Goal: Task Accomplishment & Management: Manage account settings

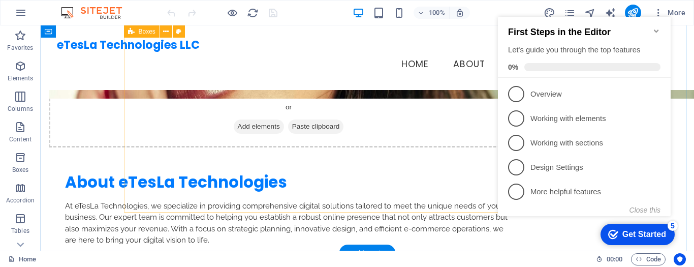
scroll to position [427, 0]
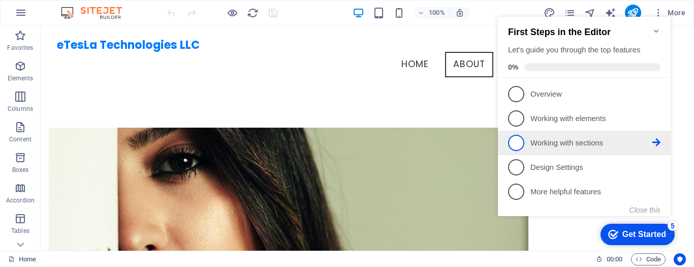
click at [554, 142] on p "Working with sections - incomplete" at bounding box center [592, 143] width 122 height 11
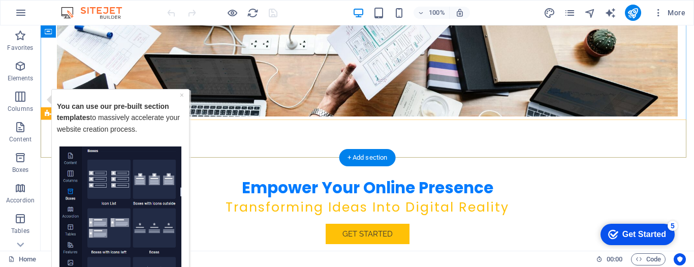
scroll to position [0, 0]
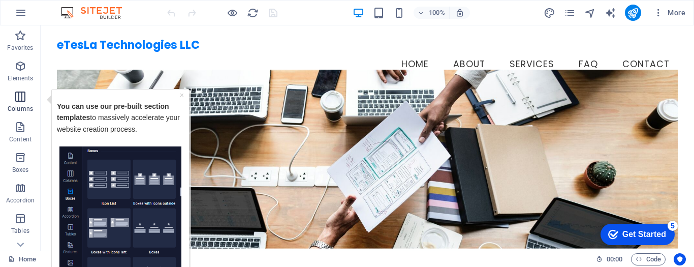
click at [22, 98] on icon "button" at bounding box center [20, 96] width 12 height 12
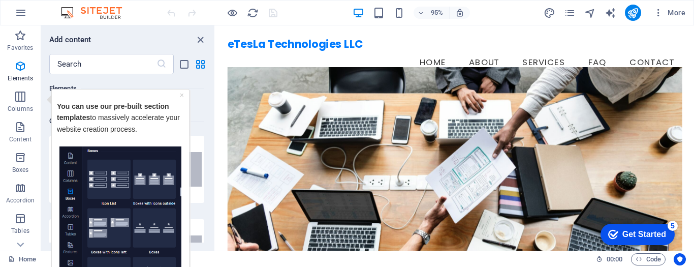
scroll to position [503, 0]
click at [181, 95] on link "×" at bounding box center [182, 94] width 4 height 8
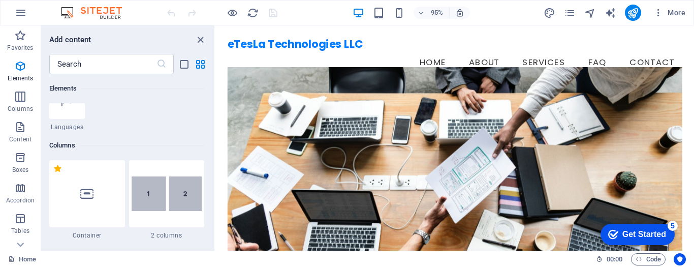
scroll to position [452, 0]
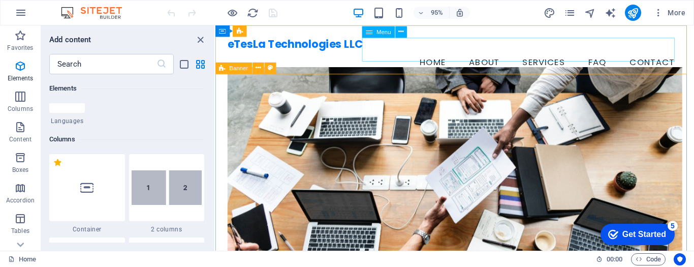
click at [384, 36] on div "Menu" at bounding box center [378, 32] width 33 height 12
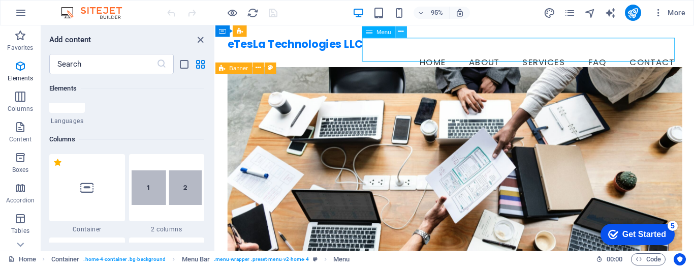
click at [400, 32] on icon at bounding box center [400, 32] width 5 height 10
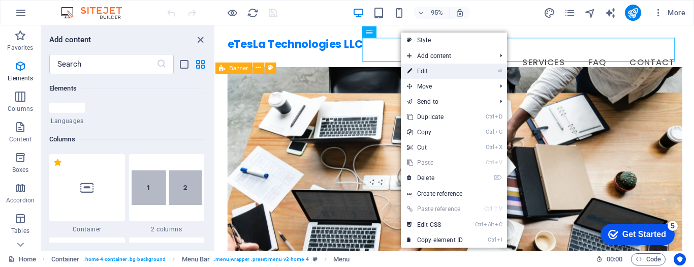
click at [453, 71] on link "⏎ Edit" at bounding box center [435, 71] width 68 height 15
select select
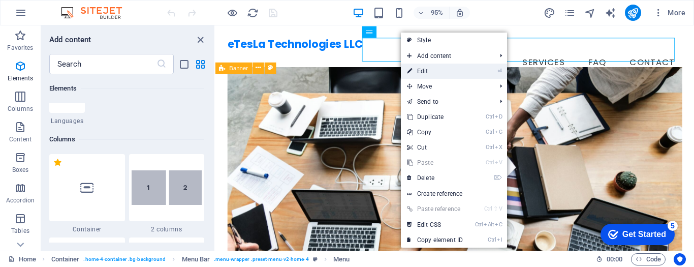
select select
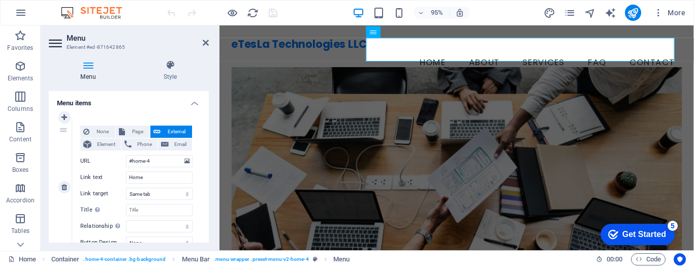
scroll to position [51, 0]
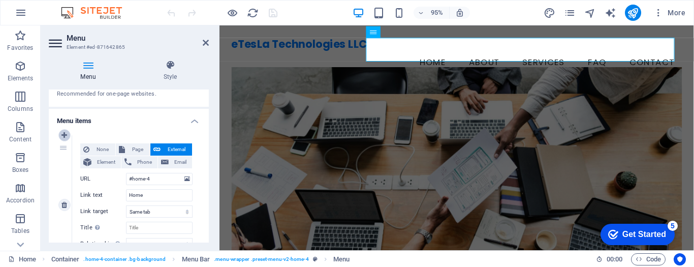
click at [66, 134] on icon at bounding box center [64, 135] width 6 height 7
select select
type input "#home-4"
type input "Home"
select select
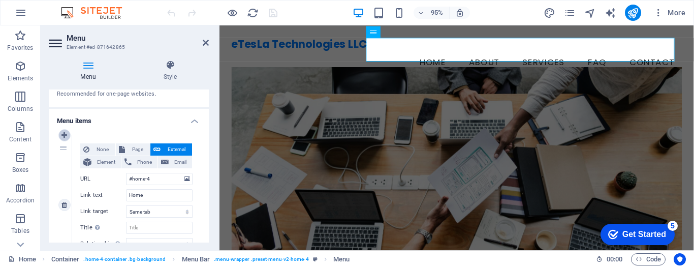
type input "#about-1"
type input "About"
select select
type input "#services-2"
type input "Services"
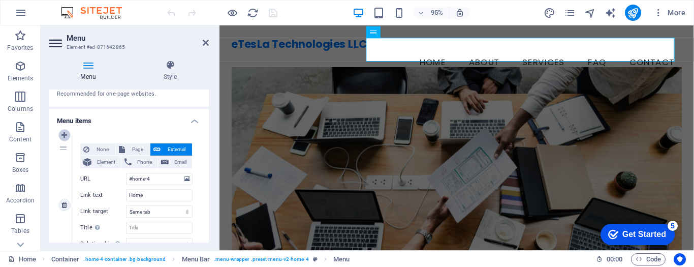
select select
type input "#faq"
type input "FAQ"
select select
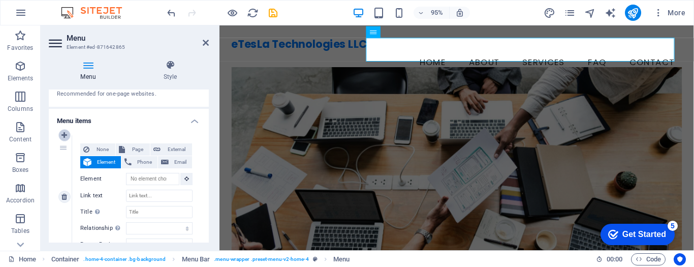
click at [66, 134] on icon at bounding box center [64, 135] width 6 height 7
select select
type input "#home-4"
type input "Home"
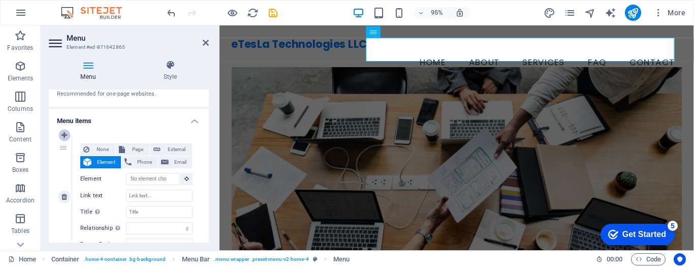
select select
type input "#about-1"
type input "About"
select select
type input "#services-2"
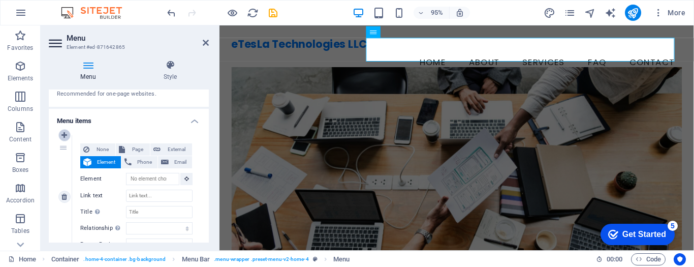
type input "Services"
select select
type input "#faq"
type input "FAQ"
select select
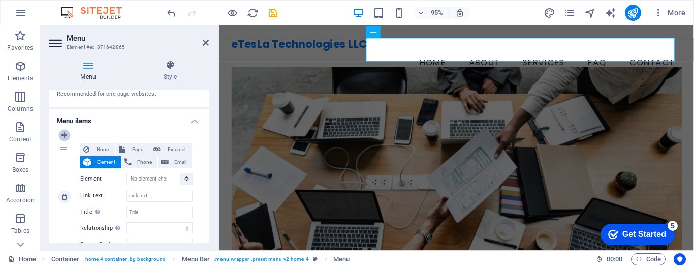
select select
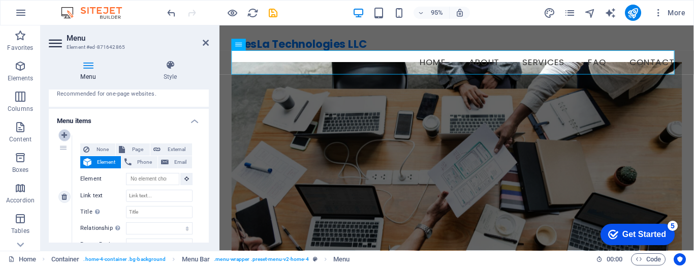
click at [65, 135] on icon at bounding box center [64, 135] width 6 height 7
select select
type input "#home-4"
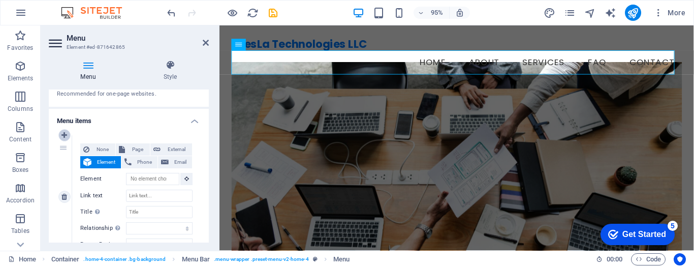
type input "Home"
select select
type input "#about-1"
type input "About"
select select
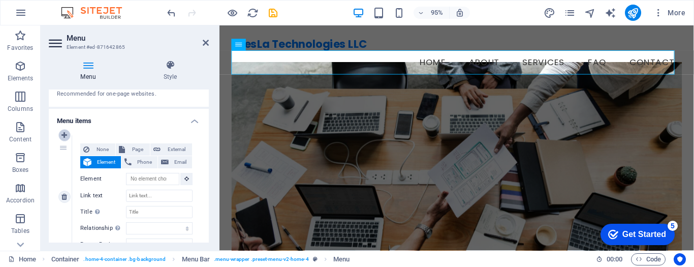
type input "#services-2"
type input "Services"
select select
type input "#faq"
type input "FAQ"
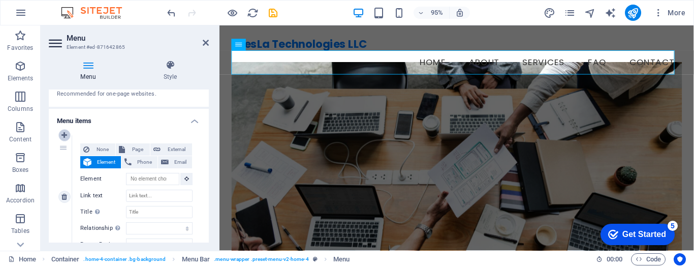
select select
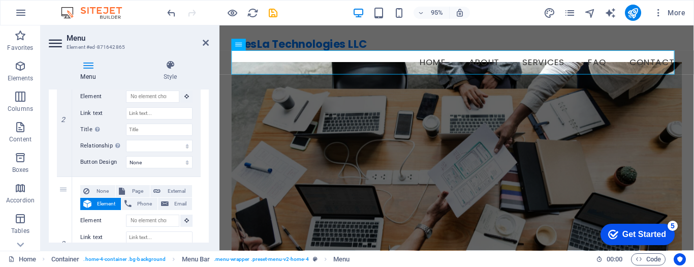
scroll to position [254, 0]
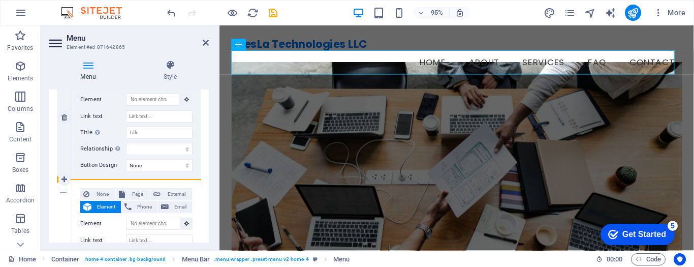
drag, startPoint x: 64, startPoint y: 194, endPoint x: 80, endPoint y: 172, distance: 26.9
select select
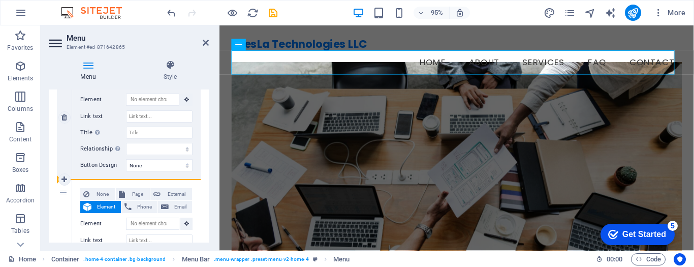
select select
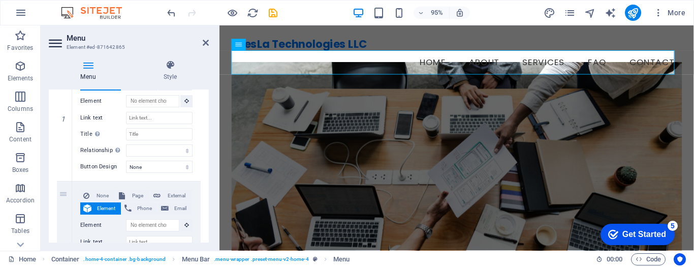
scroll to position [102, 0]
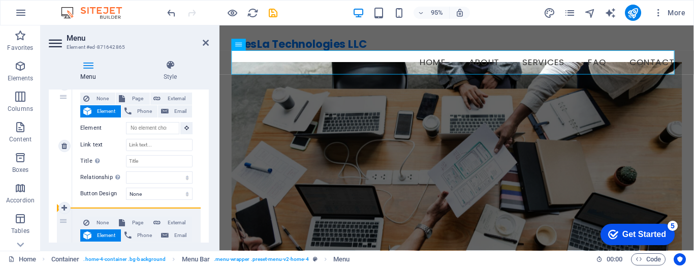
drag, startPoint x: 64, startPoint y: 222, endPoint x: 66, endPoint y: 175, distance: 46.8
select select
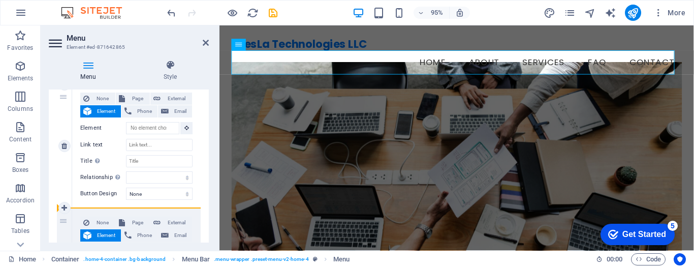
select select
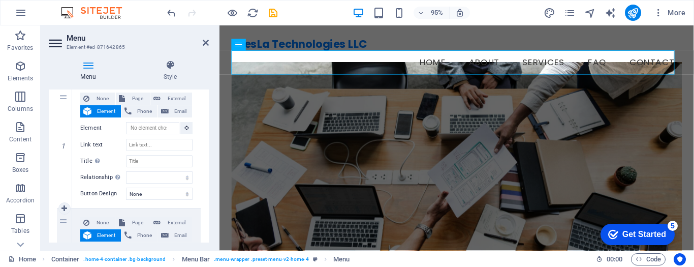
scroll to position [51, 0]
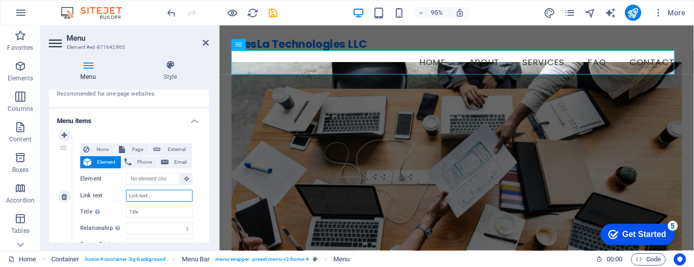
click at [152, 195] on input "Link text" at bounding box center [159, 196] width 67 height 12
type input "Home"
select select
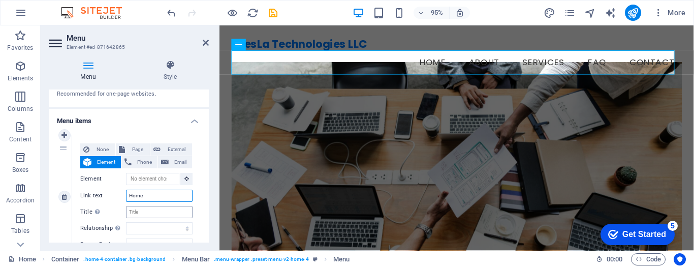
select select
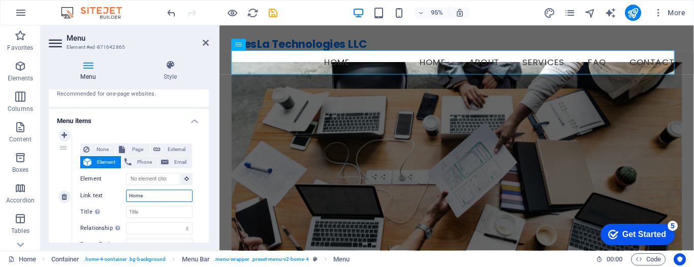
drag, startPoint x: 154, startPoint y: 197, endPoint x: 123, endPoint y: 197, distance: 31.0
click at [123, 197] on div "Link text Home" at bounding box center [136, 196] width 112 height 12
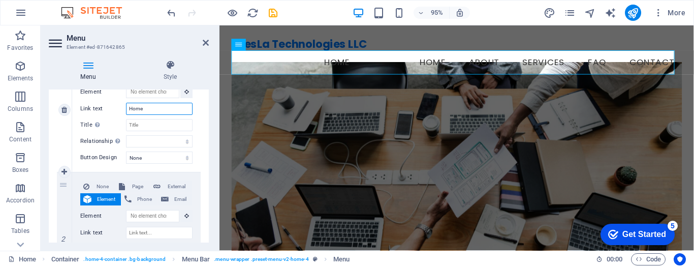
scroll to position [152, 0]
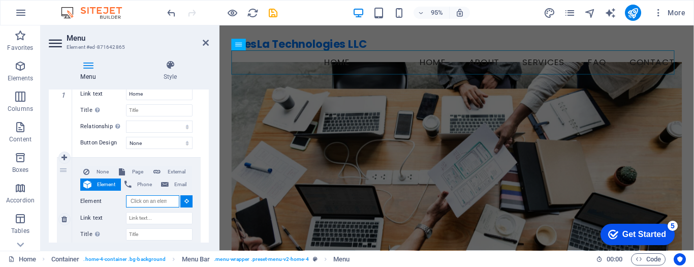
click at [143, 203] on input "Element" at bounding box center [152, 201] width 53 height 12
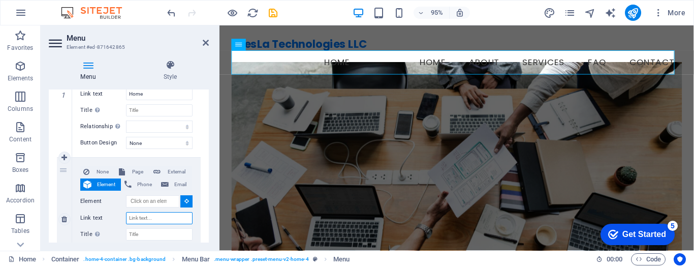
click at [138, 217] on input "Link text" at bounding box center [159, 218] width 67 height 12
type input "About"
select select
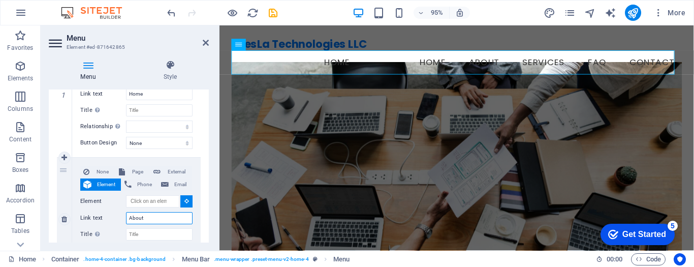
select select
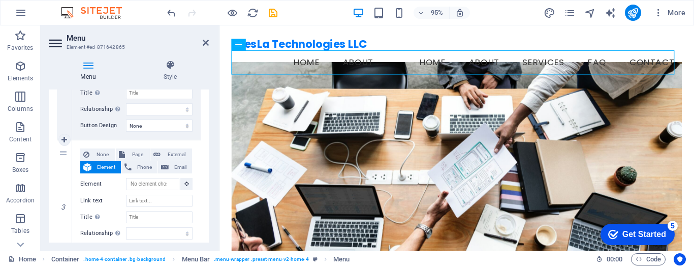
scroll to position [305, 0]
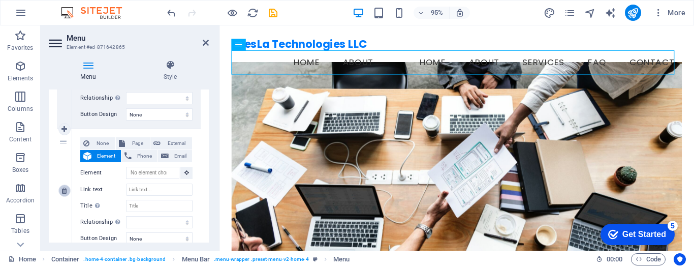
click at [65, 189] on icon at bounding box center [64, 190] width 6 height 7
select select
type input "#home-4"
type input "Home"
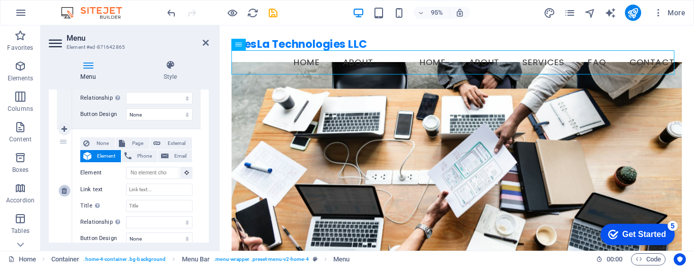
select select
type input "#about-1"
type input "About"
select select
type input "#services-2"
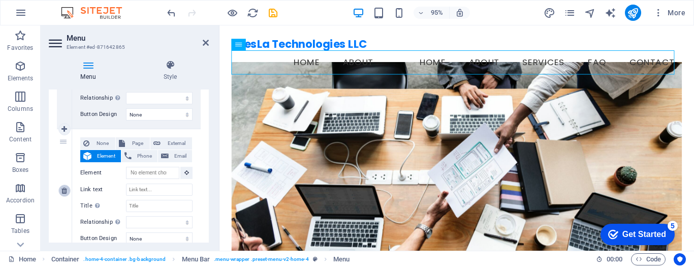
type input "Services"
select select
type input "#faq"
type input "FAQ"
select select
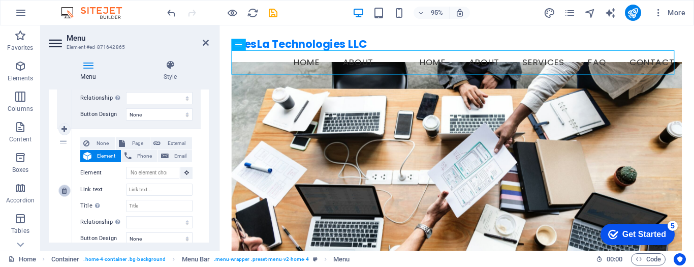
type input "#contact-us-1"
type input "Contact"
select select
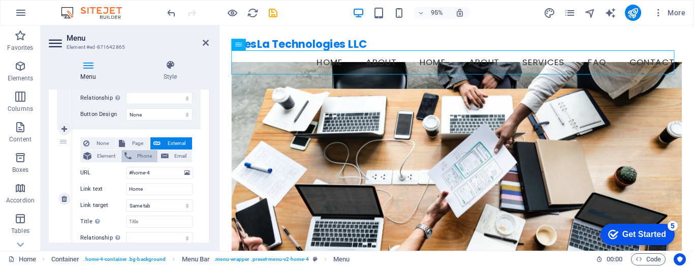
click at [142, 157] on span "Phone" at bounding box center [145, 156] width 20 height 12
select select
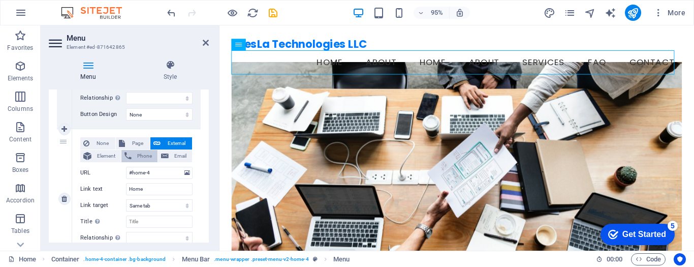
select select
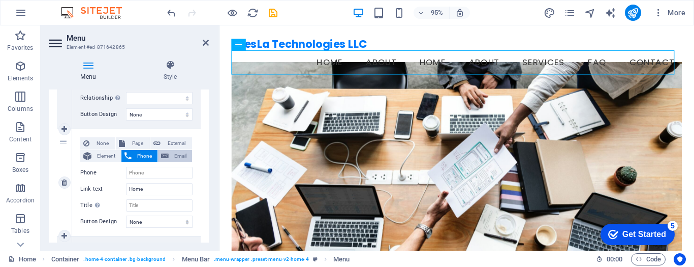
click at [173, 157] on span "Email" at bounding box center [180, 156] width 17 height 12
select select
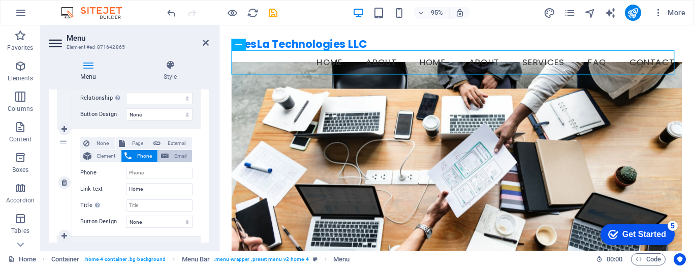
select select
click at [170, 142] on span "External" at bounding box center [176, 143] width 25 height 12
select select
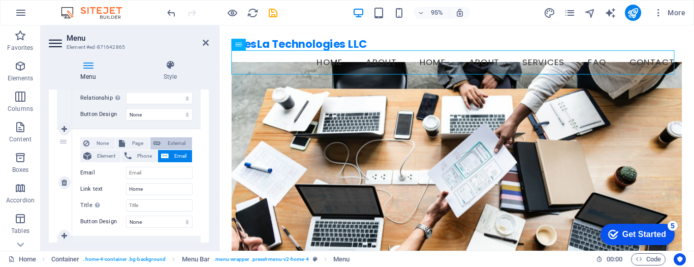
select select "blank"
select select
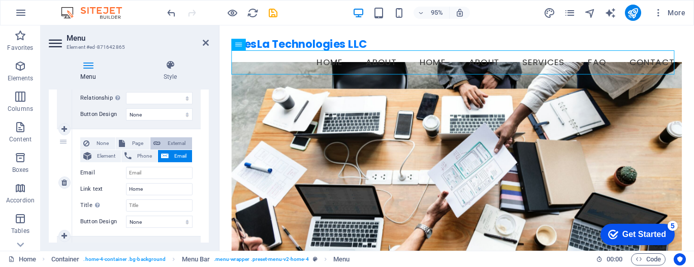
select select
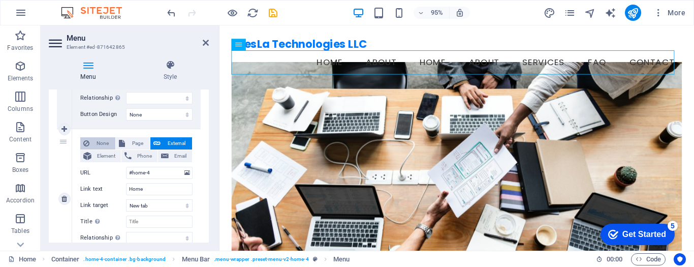
click at [101, 144] on span "None" at bounding box center [102, 143] width 20 height 12
select select
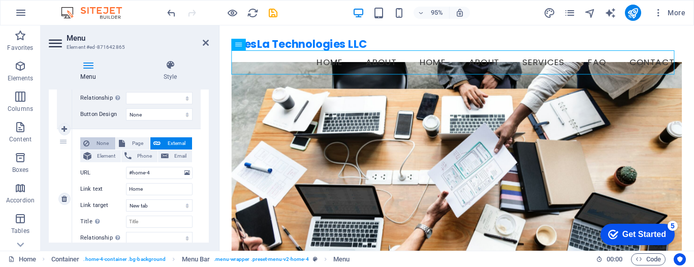
select select
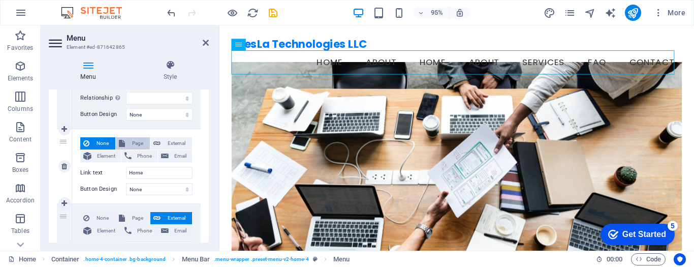
click at [129, 143] on span "Page" at bounding box center [137, 143] width 19 height 12
select select
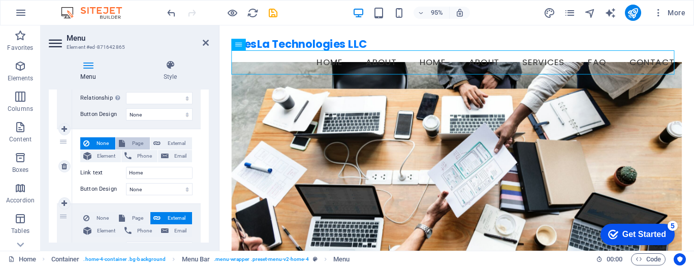
select select
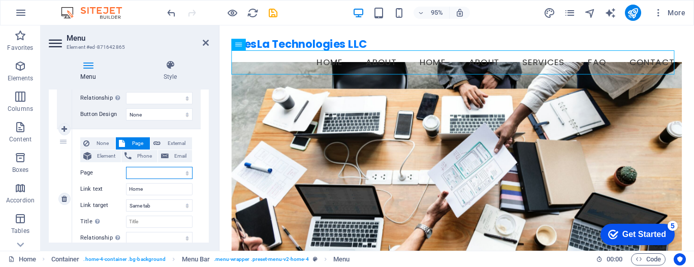
click at [153, 170] on select "Home Subpage Legal Notice Privacy Home" at bounding box center [159, 173] width 67 height 12
click at [105, 158] on span "Element" at bounding box center [106, 156] width 23 height 12
select select
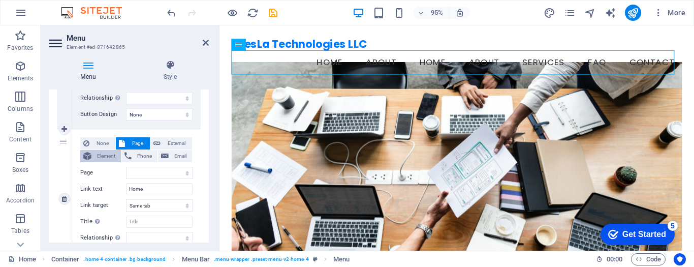
select select
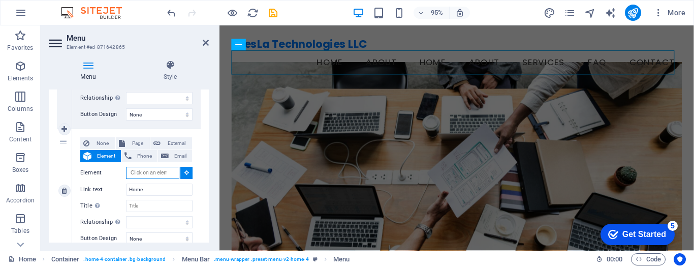
click at [149, 170] on input "Element" at bounding box center [152, 173] width 53 height 12
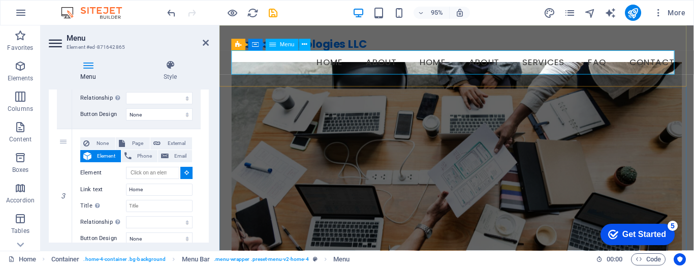
click at [335, 65] on nav "Home About Home About Services FAQ Contact" at bounding box center [469, 64] width 475 height 25
select select
type input "#ed-871642865"
select select
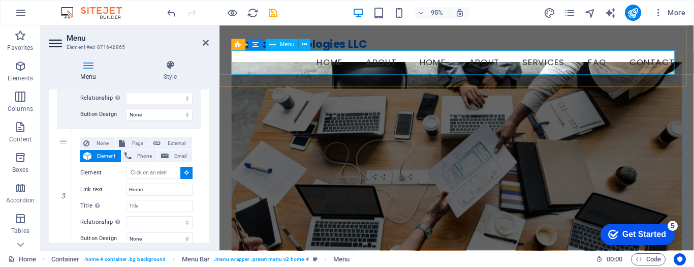
select select
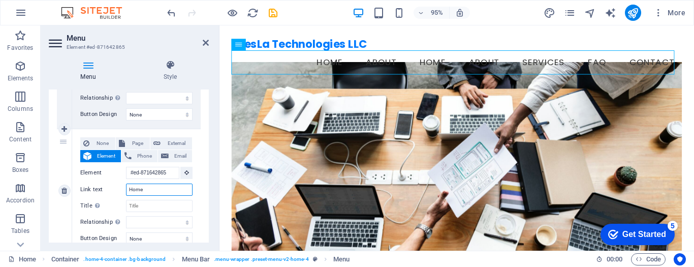
click at [151, 187] on input "Home" at bounding box center [159, 189] width 67 height 12
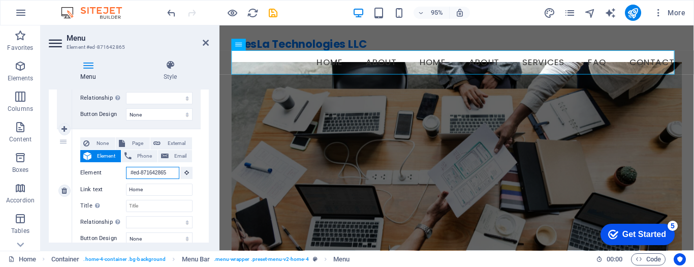
click at [166, 173] on input "#ed-871642865" at bounding box center [152, 173] width 53 height 12
click at [161, 173] on input "#ed-871642865" at bounding box center [152, 173] width 53 height 12
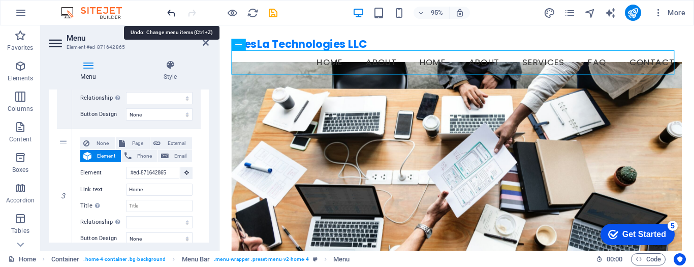
click at [169, 15] on icon "undo" at bounding box center [172, 13] width 12 height 12
select select
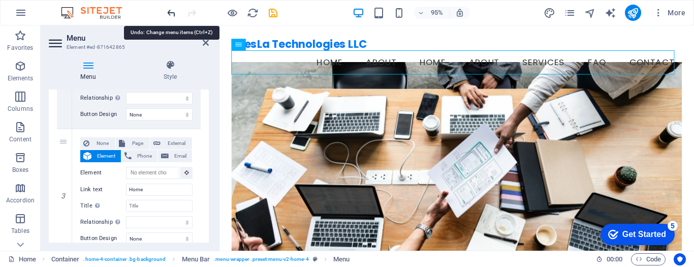
select select
click at [169, 15] on icon "undo" at bounding box center [172, 13] width 12 height 12
select select
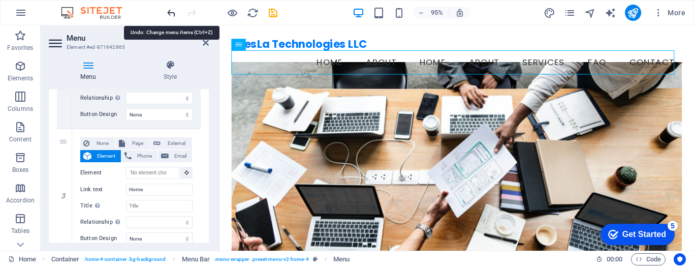
select select
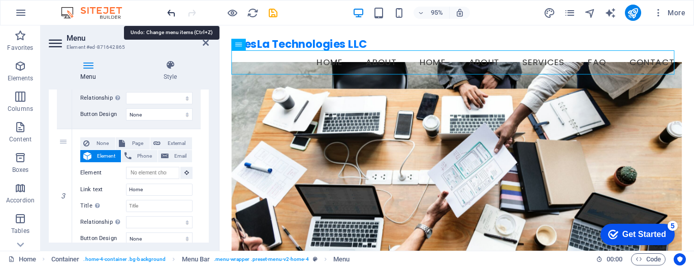
select select
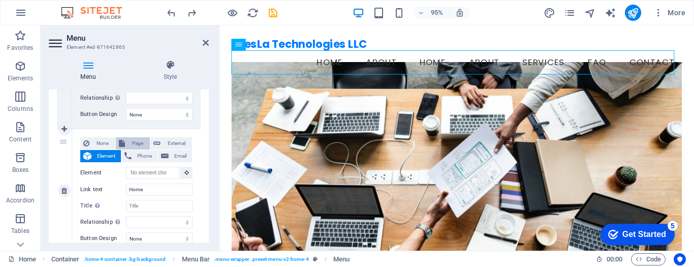
click at [135, 143] on span "Page" at bounding box center [137, 143] width 19 height 12
select select
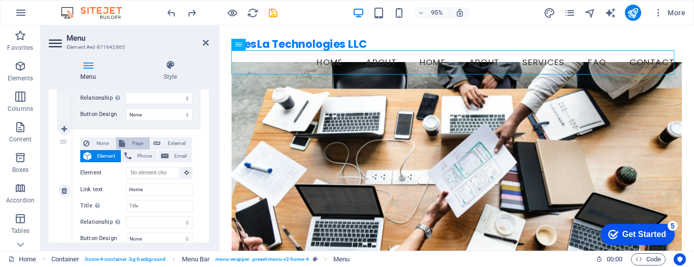
select select
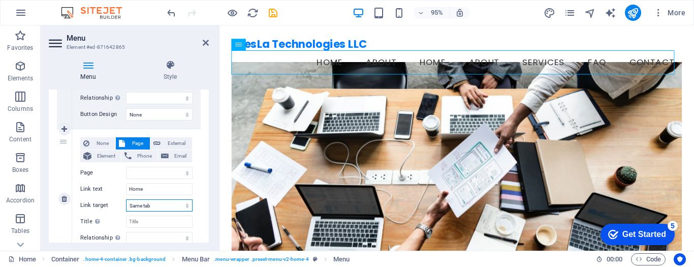
click at [146, 206] on select "New tab Same tab Overlay" at bounding box center [159, 205] width 67 height 12
select select "blank"
click at [126, 199] on select "New tab Same tab Overlay" at bounding box center [159, 205] width 67 height 12
select select
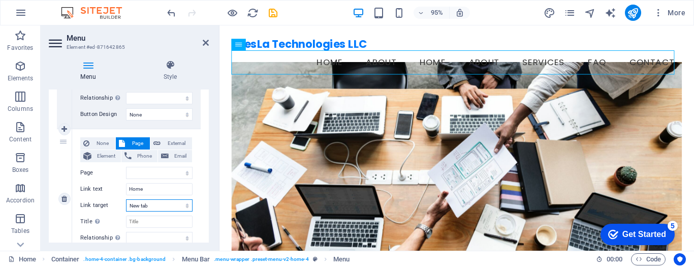
select select
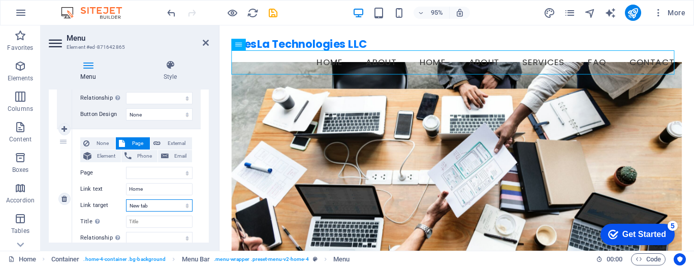
select select
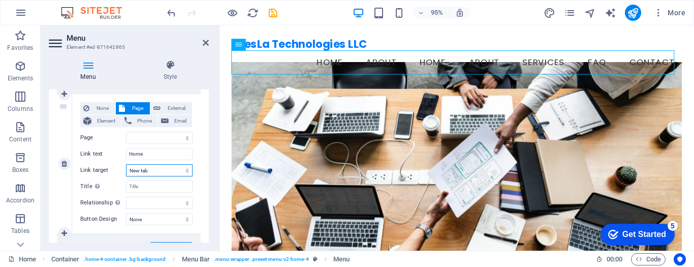
scroll to position [356, 0]
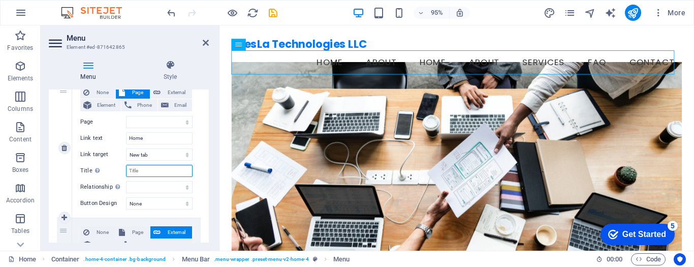
click at [150, 169] on input "Title Additional link description, should not be the same as the link text. The…" at bounding box center [159, 171] width 67 height 12
type input "eSho"
select select
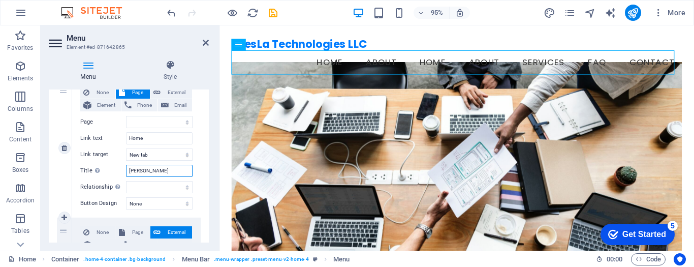
select select
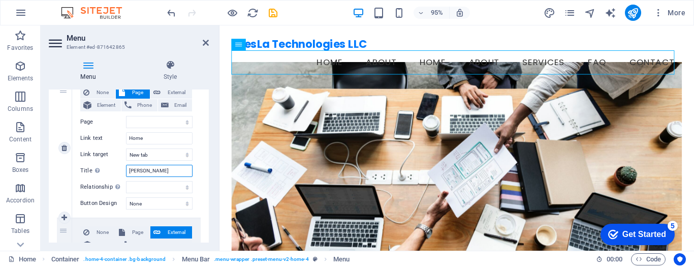
type input "eShop"
select select
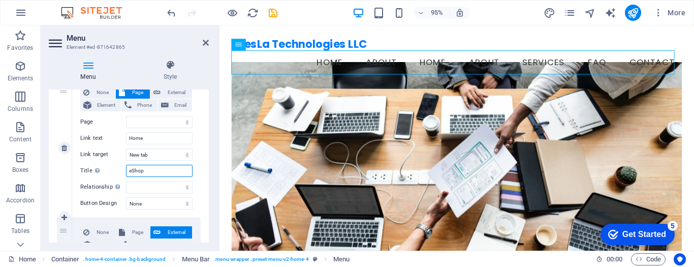
select select
drag, startPoint x: 150, startPoint y: 172, endPoint x: 121, endPoint y: 172, distance: 29.0
click at [121, 172] on div "Title Additional link description, should not be the same as the link text. The…" at bounding box center [136, 171] width 112 height 12
click at [158, 187] on select "alternate author bookmark external help license next nofollow noreferrer noopen…" at bounding box center [159, 187] width 67 height 12
click at [126, 181] on select "alternate author bookmark external help license next nofollow noreferrer noopen…" at bounding box center [159, 187] width 67 height 12
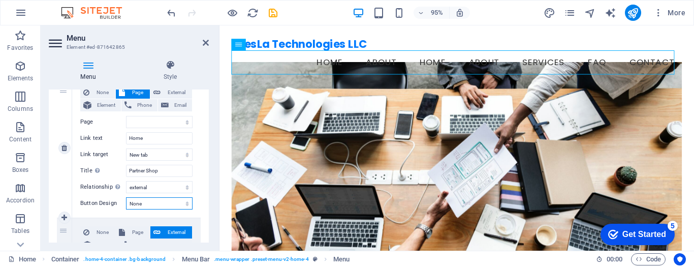
click at [144, 202] on select "None Default Primary Secondary" at bounding box center [159, 203] width 67 height 12
click at [126, 197] on select "None Default Primary Secondary" at bounding box center [159, 203] width 67 height 12
click at [148, 251] on div "Home Container . home-4-container .bg-background Menu Bar . menu-wrapper .prese…" at bounding box center [347, 259] width 694 height 16
click at [145, 206] on select "None Default Primary Secondary" at bounding box center [159, 203] width 67 height 12
click at [126, 197] on select "None Default Primary Secondary" at bounding box center [159, 203] width 67 height 12
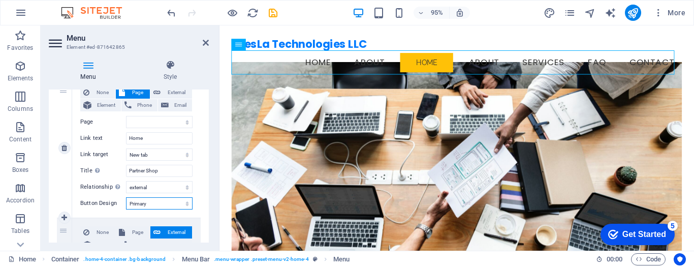
click at [156, 203] on select "None Default Primary Secondary" at bounding box center [159, 203] width 67 height 12
click at [126, 197] on select "None Default Primary Secondary" at bounding box center [159, 203] width 67 height 12
click at [151, 203] on select "None Default Primary Secondary" at bounding box center [159, 203] width 67 height 12
click at [126, 197] on select "None Default Primary Secondary" at bounding box center [159, 203] width 67 height 12
click at [152, 204] on select "None Default Primary Secondary" at bounding box center [159, 203] width 67 height 12
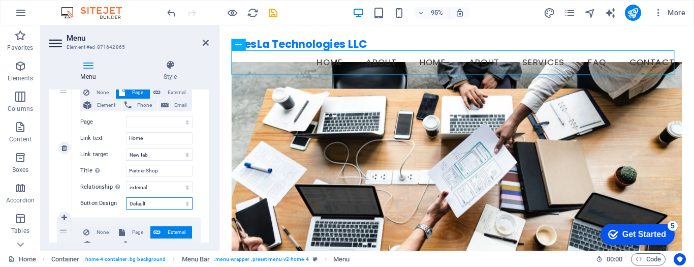
click at [126, 197] on select "None Default Primary Secondary" at bounding box center [159, 203] width 67 height 12
click at [155, 204] on select "None Default Primary Secondary" at bounding box center [159, 203] width 67 height 12
click at [126, 197] on select "None Default Primary Secondary" at bounding box center [159, 203] width 67 height 12
click at [152, 139] on input "Home" at bounding box center [159, 138] width 67 height 12
click at [148, 203] on select "None Default Primary Secondary" at bounding box center [159, 203] width 67 height 12
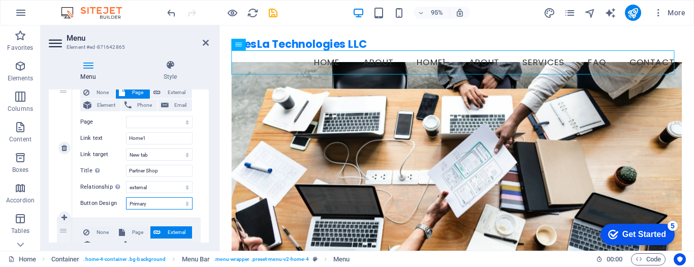
click at [126, 197] on select "None Default Primary Secondary" at bounding box center [159, 203] width 67 height 12
click at [151, 204] on select "None Default Primary Secondary" at bounding box center [159, 203] width 67 height 12
click at [126, 197] on select "None Default Primary Secondary" at bounding box center [159, 203] width 67 height 12
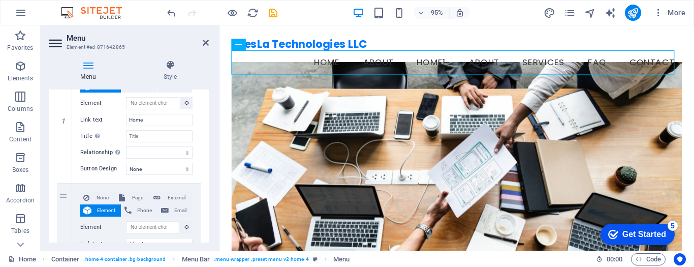
scroll to position [102, 0]
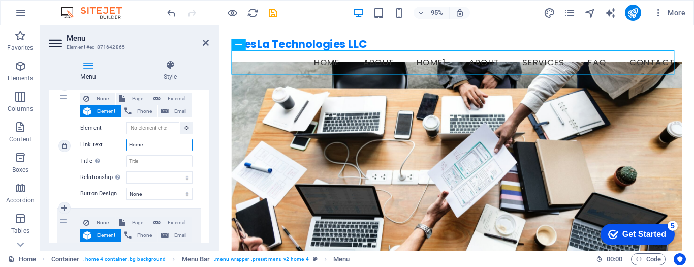
click at [159, 146] on input "Home" at bounding box center [159, 145] width 67 height 12
click at [153, 158] on input "Title Additional link description, should not be the same as the link text. The…" at bounding box center [159, 161] width 67 height 12
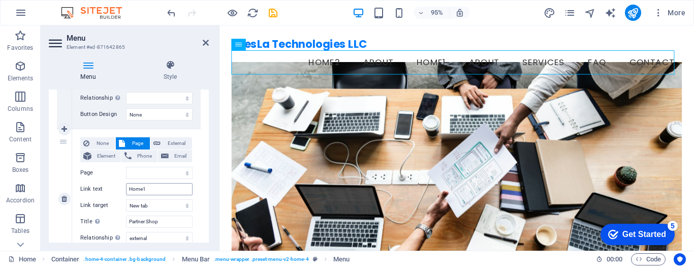
scroll to position [356, 0]
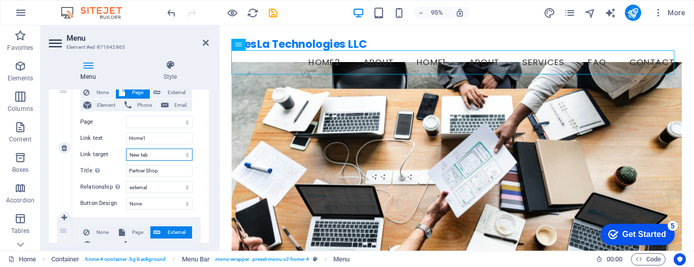
click at [150, 158] on select "New tab Same tab Overlay" at bounding box center [159, 154] width 67 height 12
click at [126, 148] on select "New tab Same tab Overlay" at bounding box center [159, 154] width 67 height 12
click at [144, 188] on select "alternate author bookmark external help license next nofollow noreferrer noopen…" at bounding box center [159, 187] width 67 height 12
click at [126, 181] on select "alternate author bookmark external help license next nofollow noreferrer noopen…" at bounding box center [159, 187] width 67 height 12
click at [147, 184] on select "alternate author bookmark external help license next nofollow noreferrer noopen…" at bounding box center [159, 187] width 67 height 12
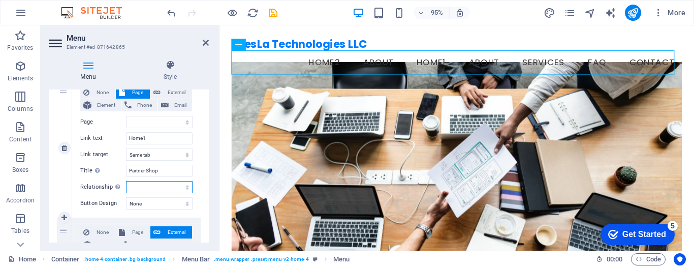
click at [148, 184] on select "alternate author bookmark external help license next nofollow noreferrer noopen…" at bounding box center [159, 187] width 67 height 12
click at [145, 202] on select "None Default Primary Secondary" at bounding box center [159, 203] width 67 height 12
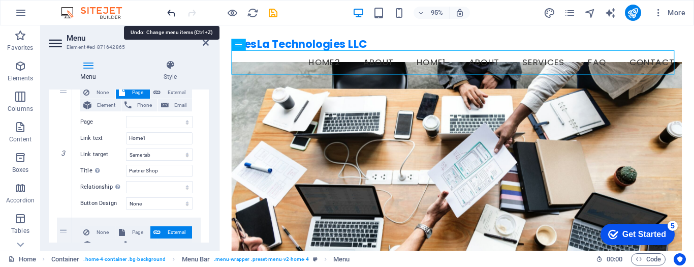
click at [169, 13] on icon "undo" at bounding box center [172, 13] width 12 height 12
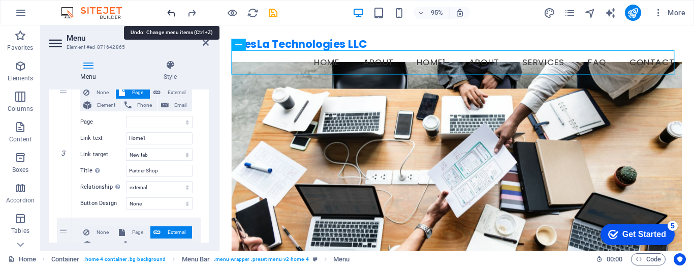
click at [169, 13] on icon "undo" at bounding box center [172, 13] width 12 height 12
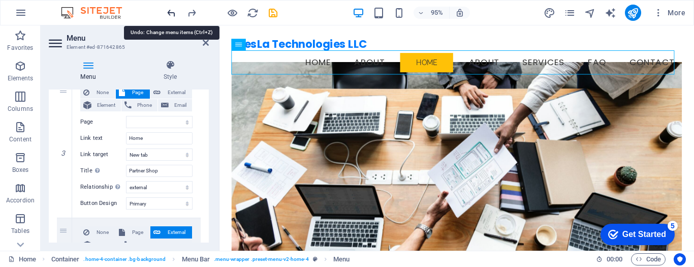
click at [169, 13] on icon "undo" at bounding box center [172, 13] width 12 height 12
click at [172, 13] on icon "undo" at bounding box center [172, 13] width 12 height 12
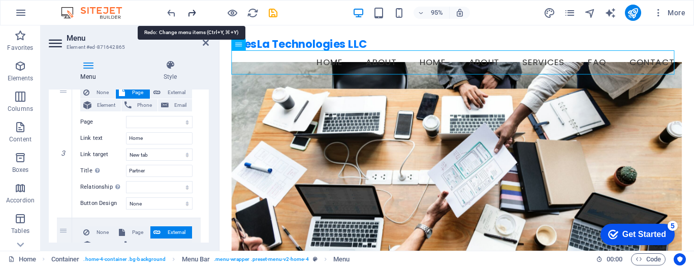
click at [192, 13] on icon "redo" at bounding box center [192, 13] width 12 height 12
click at [170, 11] on icon "undo" at bounding box center [172, 13] width 12 height 12
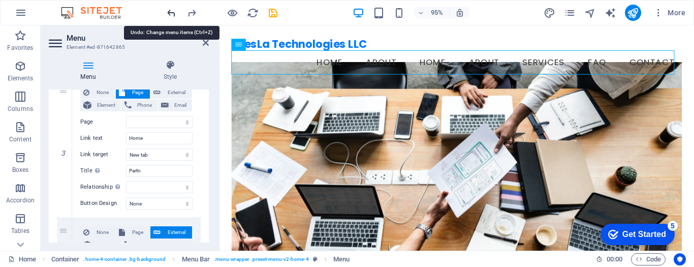
click at [170, 11] on icon "undo" at bounding box center [172, 13] width 12 height 12
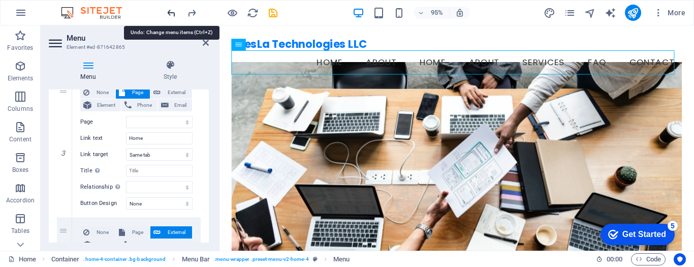
click at [170, 11] on icon "undo" at bounding box center [172, 13] width 12 height 12
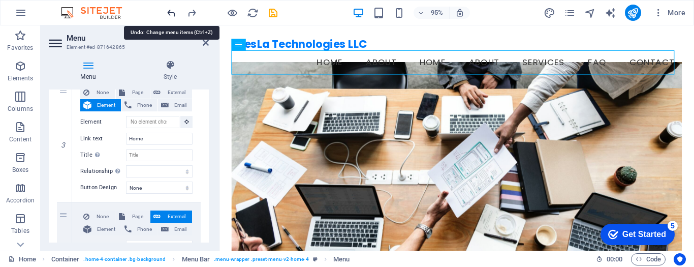
click at [170, 11] on icon "undo" at bounding box center [172, 13] width 12 height 12
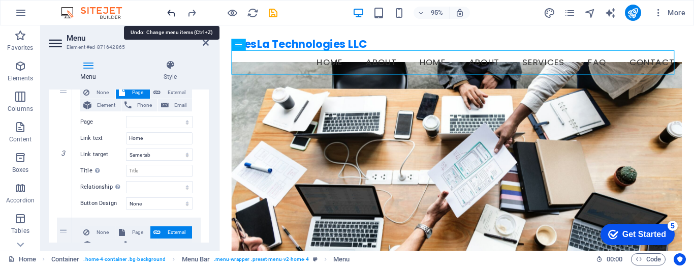
click at [170, 11] on icon "undo" at bounding box center [172, 13] width 12 height 12
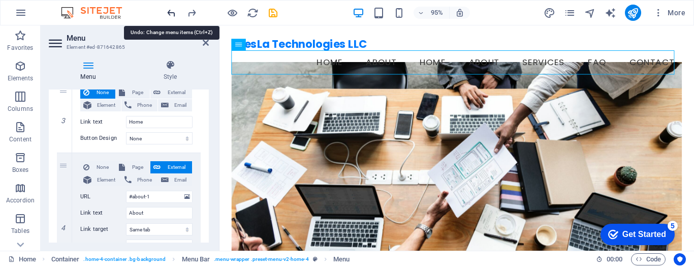
click at [170, 11] on icon "undo" at bounding box center [172, 13] width 12 height 12
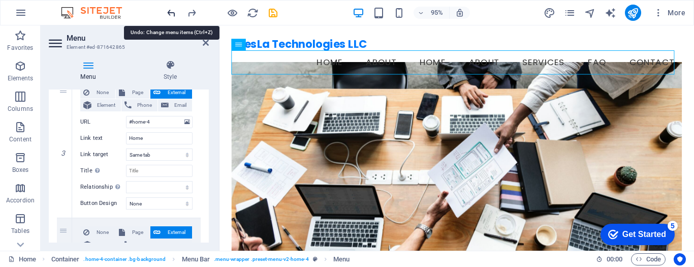
click at [170, 11] on icon "undo" at bounding box center [172, 13] width 12 height 12
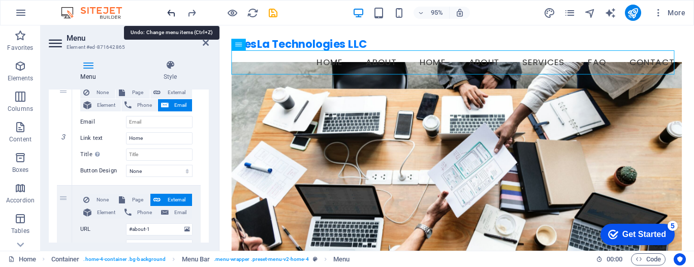
click at [170, 11] on icon "undo" at bounding box center [172, 13] width 12 height 12
click at [170, 10] on icon "undo" at bounding box center [172, 13] width 12 height 12
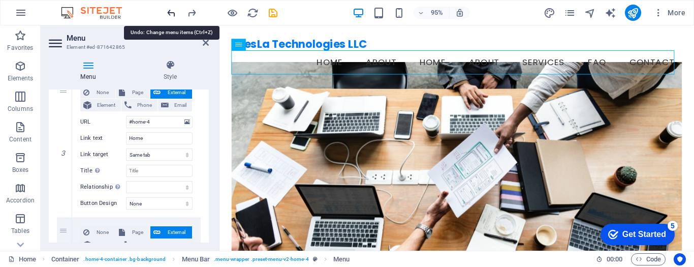
click at [170, 10] on icon "undo" at bounding box center [172, 13] width 12 height 12
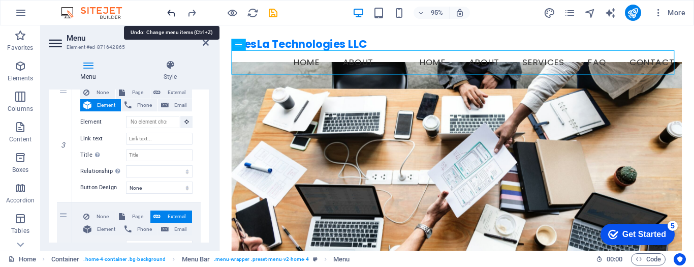
click at [170, 10] on icon "undo" at bounding box center [172, 13] width 12 height 12
click at [185, 11] on div at bounding box center [222, 13] width 114 height 16
click at [190, 13] on icon "redo" at bounding box center [192, 13] width 12 height 12
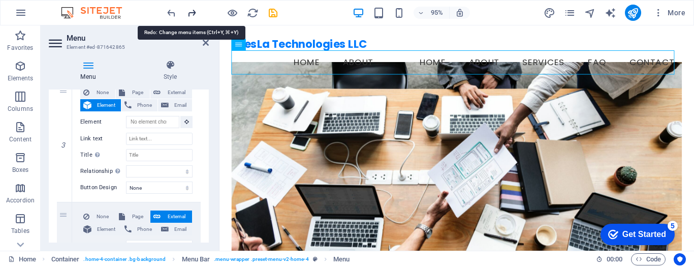
click at [190, 13] on icon "redo" at bounding box center [192, 13] width 12 height 12
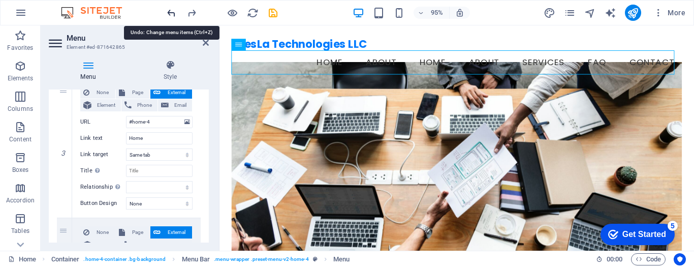
click at [172, 13] on icon "undo" at bounding box center [172, 13] width 12 height 12
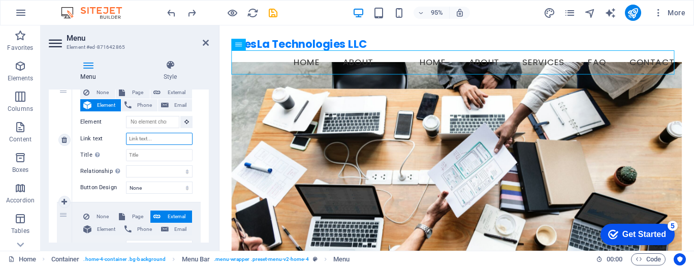
click at [151, 137] on input "Link text" at bounding box center [159, 139] width 67 height 12
drag, startPoint x: 152, startPoint y: 138, endPoint x: 128, endPoint y: 137, distance: 24.4
click at [128, 137] on input "Services" at bounding box center [159, 139] width 67 height 12
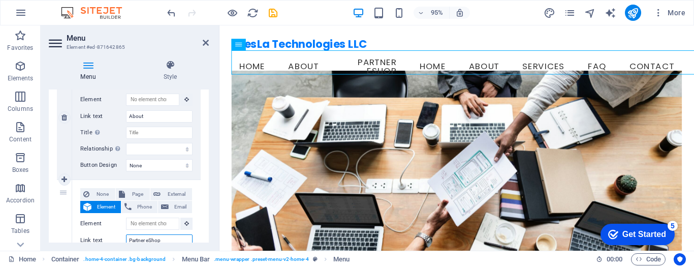
scroll to position [203, 0]
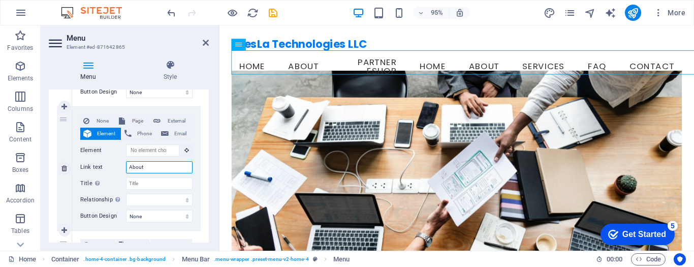
drag, startPoint x: 150, startPoint y: 168, endPoint x: 123, endPoint y: 164, distance: 27.7
click at [123, 165] on div "Link text About" at bounding box center [136, 167] width 112 height 12
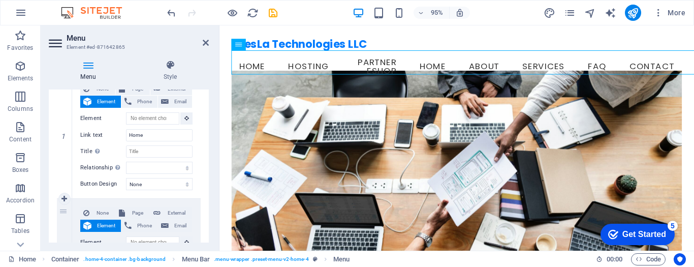
scroll to position [102, 0]
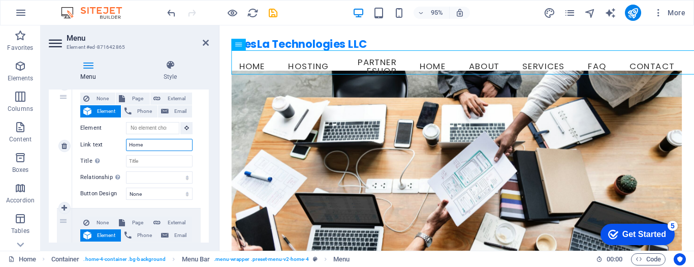
click at [152, 144] on input "Home" at bounding box center [159, 145] width 67 height 12
drag, startPoint x: 154, startPoint y: 144, endPoint x: 119, endPoint y: 145, distance: 35.1
click at [119, 145] on div "Link text Home" at bounding box center [136, 145] width 112 height 12
click at [153, 148] on input "Home" at bounding box center [159, 145] width 67 height 12
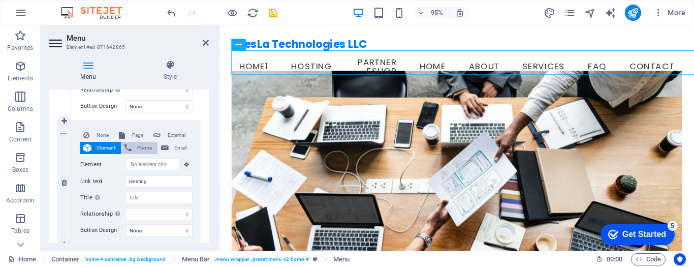
scroll to position [203, 0]
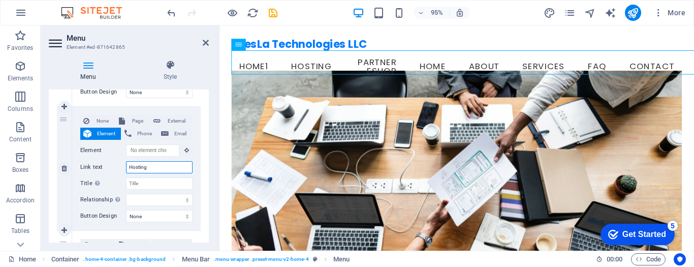
click at [157, 164] on input "Hosting" at bounding box center [159, 167] width 67 height 12
click at [152, 178] on input "Title Additional link description, should not be the same as the link text. The…" at bounding box center [159, 183] width 67 height 12
click at [174, 121] on span "External" at bounding box center [176, 121] width 25 height 12
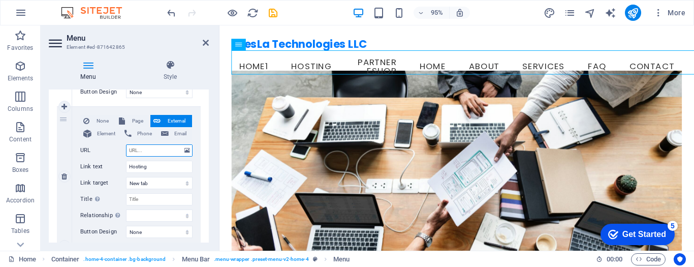
click at [150, 151] on input "URL" at bounding box center [159, 150] width 67 height 12
click at [158, 180] on select "New tab Same tab Overlay" at bounding box center [159, 183] width 67 height 12
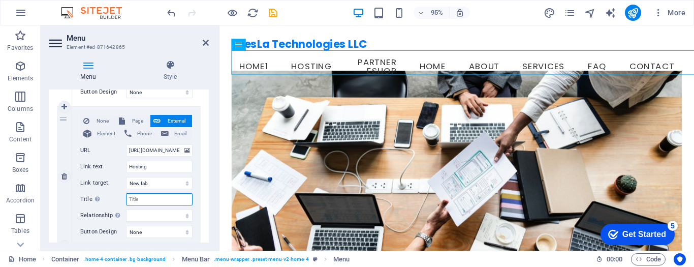
click at [153, 199] on input "Title Additional link description, should not be the same as the link text. The…" at bounding box center [159, 199] width 67 height 12
click at [156, 215] on select "alternate author bookmark external help license next nofollow noreferrer noopen…" at bounding box center [159, 215] width 67 height 12
click at [126, 209] on select "alternate author bookmark external help license next nofollow noreferrer noopen…" at bounding box center [159, 215] width 67 height 12
click at [160, 232] on select "None Default Primary Secondary" at bounding box center [159, 232] width 67 height 12
click at [126, 226] on select "None Default Primary Secondary" at bounding box center [159, 232] width 67 height 12
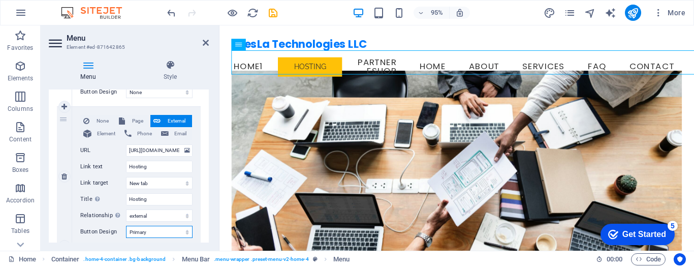
click at [161, 230] on select "None Default Primary Secondary" at bounding box center [159, 232] width 67 height 12
click at [126, 226] on select "None Default Primary Secondary" at bounding box center [159, 232] width 67 height 12
click at [157, 231] on select "None Default Primary Secondary" at bounding box center [159, 232] width 67 height 12
click at [126, 226] on select "None Default Primary Secondary" at bounding box center [159, 232] width 67 height 12
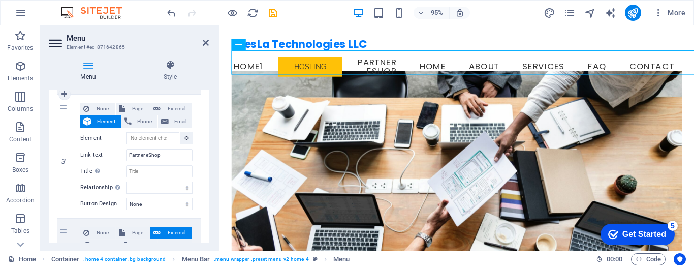
scroll to position [356, 0]
click at [156, 140] on input "Element" at bounding box center [152, 138] width 53 height 12
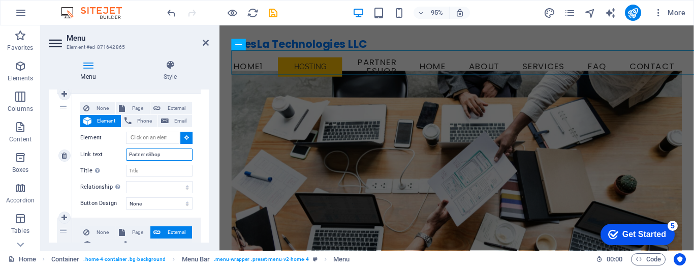
click at [156, 158] on input "Partner eShop" at bounding box center [159, 154] width 67 height 12
click at [170, 152] on input "Partner eShop" at bounding box center [159, 154] width 67 height 12
click at [150, 168] on input "Title Additional link description, should not be the same as the link text. The…" at bounding box center [159, 171] width 67 height 12
click at [167, 106] on span "External" at bounding box center [176, 108] width 25 height 12
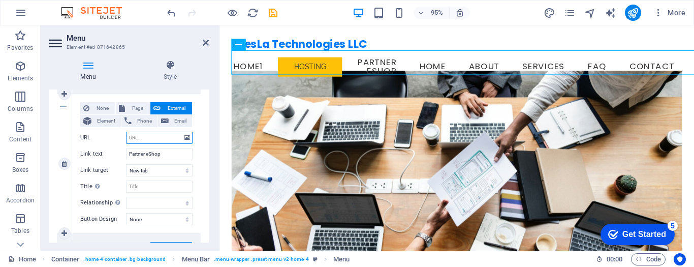
click at [158, 137] on input "URL" at bounding box center [159, 138] width 67 height 12
click at [158, 168] on select "New tab Same tab Overlay" at bounding box center [159, 170] width 67 height 12
click at [153, 187] on input "Title Additional link description, should not be the same as the link text. The…" at bounding box center [159, 186] width 67 height 12
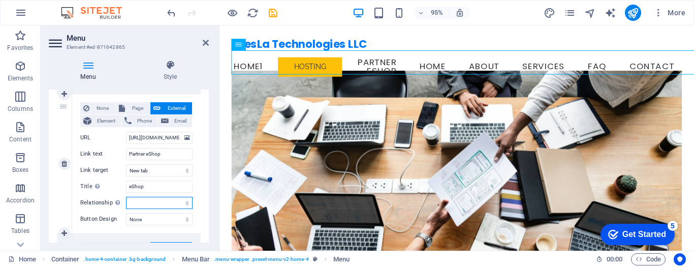
click at [153, 201] on select "alternate author bookmark external help license next nofollow noreferrer noopen…" at bounding box center [159, 203] width 67 height 12
click at [126, 197] on select "alternate author bookmark external help license next nofollow noreferrer noopen…" at bounding box center [159, 203] width 67 height 12
click at [150, 218] on select "None Default Primary Secondary" at bounding box center [159, 219] width 67 height 12
click at [126, 213] on select "None Default Primary Secondary" at bounding box center [159, 219] width 67 height 12
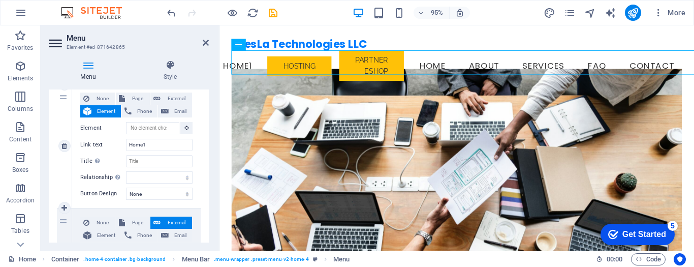
scroll to position [51, 0]
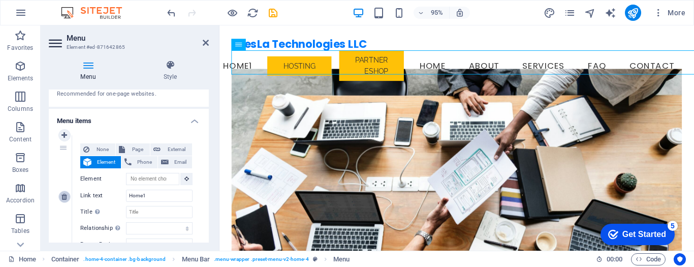
click at [64, 196] on icon at bounding box center [64, 196] width 6 height 7
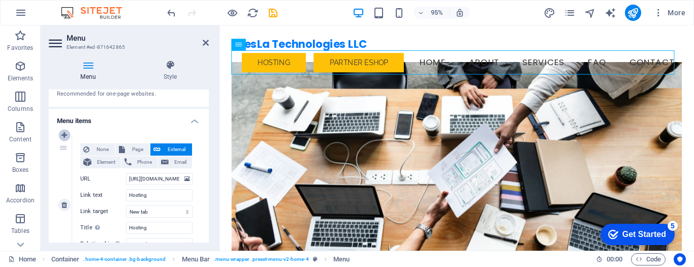
click at [64, 135] on icon at bounding box center [64, 135] width 6 height 7
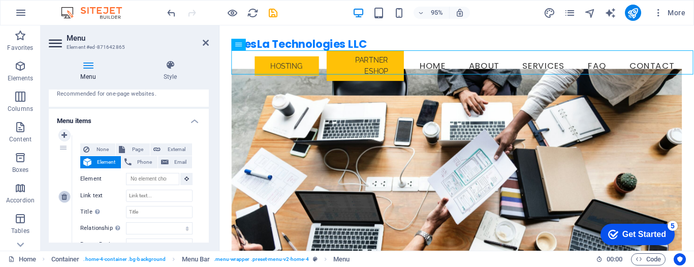
click at [64, 195] on icon at bounding box center [64, 196] width 6 height 7
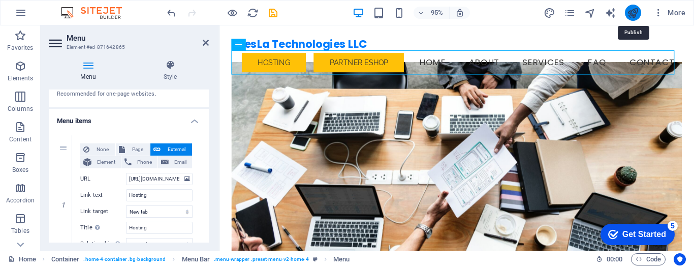
click at [633, 14] on icon "publish" at bounding box center [633, 13] width 12 height 12
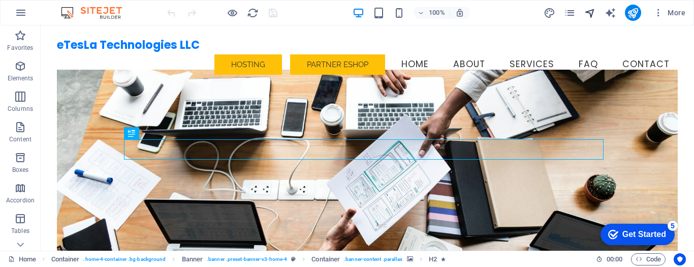
click at [591, 14] on icon "navigator" at bounding box center [590, 13] width 12 height 12
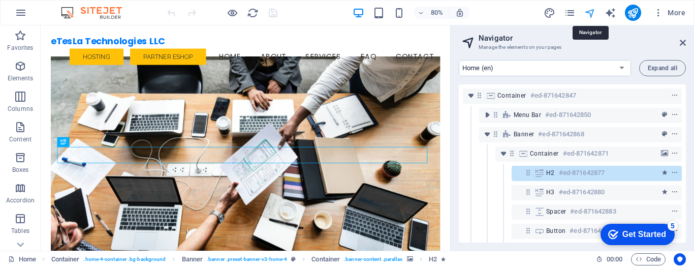
click at [592, 13] on icon "navigator" at bounding box center [590, 13] width 12 height 12
click at [616, 68] on select "Home (en) Subpage (en) Legal Notice (en) Privacy (en) New Collection: Single Pa…" at bounding box center [545, 68] width 172 height 16
click at [657, 13] on icon "button" at bounding box center [659, 13] width 10 height 10
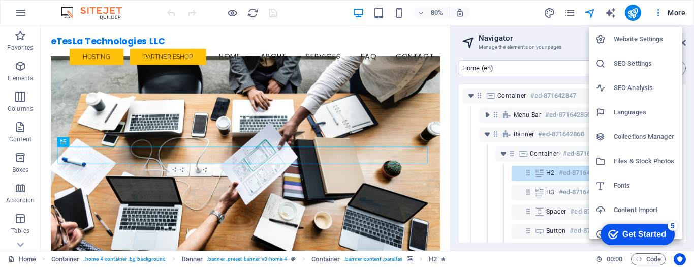
click at [672, 14] on div at bounding box center [347, 133] width 694 height 267
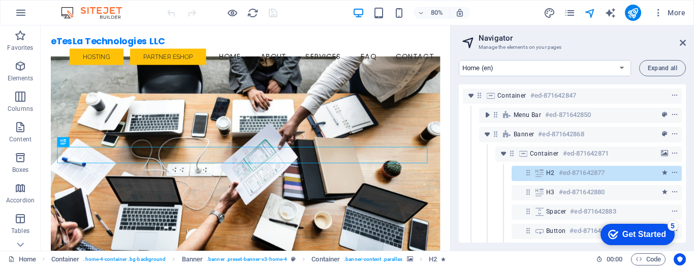
click at [672, 14] on span "More" at bounding box center [670, 13] width 32 height 10
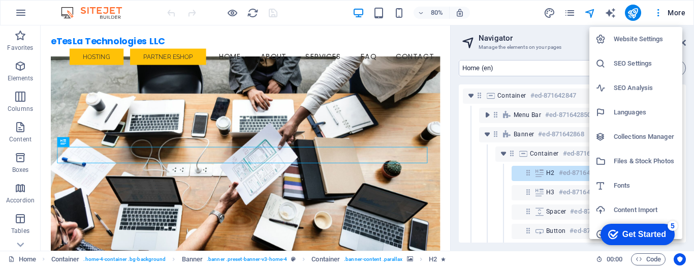
click at [655, 38] on h6 "Website Settings" at bounding box center [645, 39] width 63 height 12
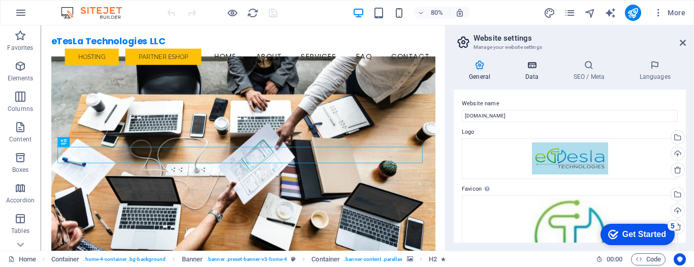
click at [531, 66] on icon at bounding box center [532, 65] width 44 height 10
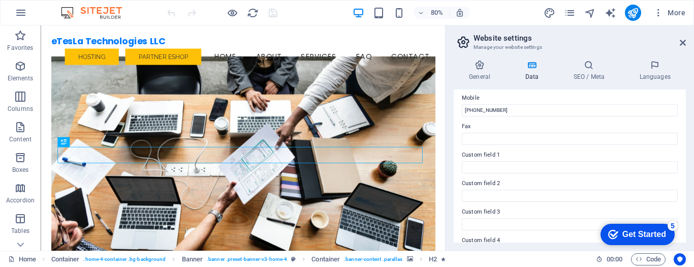
scroll to position [203, 0]
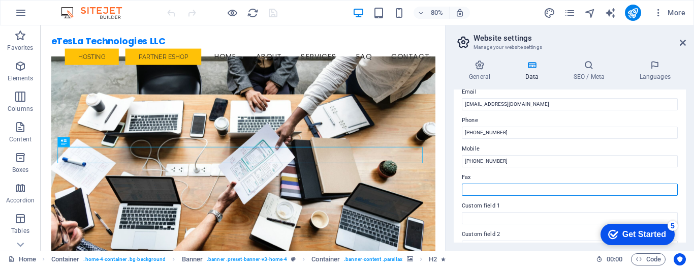
click at [515, 188] on input "Fax" at bounding box center [570, 189] width 216 height 12
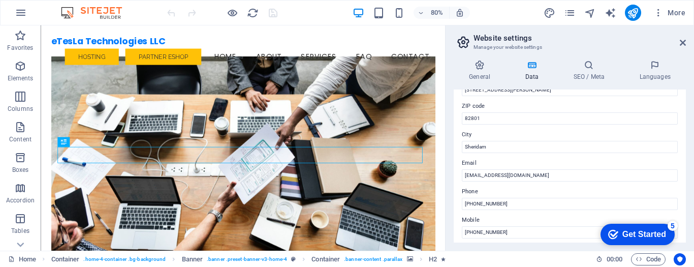
scroll to position [0, 0]
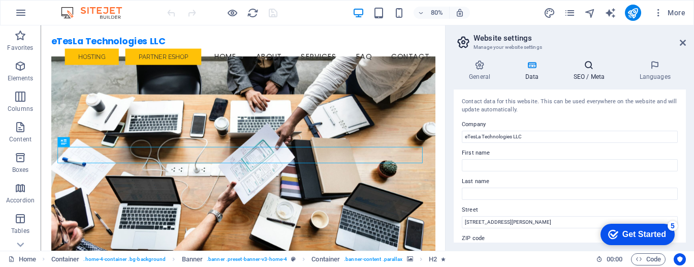
click at [581, 68] on icon at bounding box center [589, 65] width 62 height 10
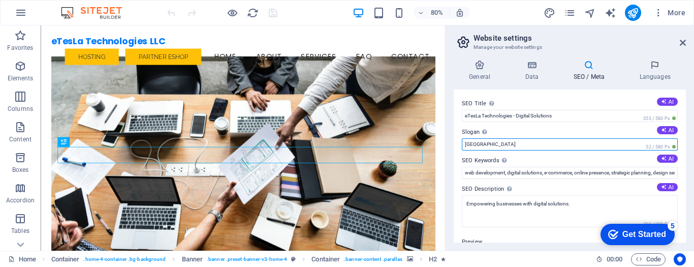
click at [531, 146] on input "Berlin" at bounding box center [570, 144] width 216 height 12
drag, startPoint x: 486, startPoint y: 145, endPoint x: 461, endPoint y: 147, distance: 25.0
click at [461, 147] on div "SEO Title The title of your website - make it something that stands out in sear…" at bounding box center [570, 165] width 232 height 153
drag, startPoint x: 517, startPoint y: 115, endPoint x: 564, endPoint y: 114, distance: 47.3
click at [564, 114] on input "eTesLa Technologies - Digital Solutions" at bounding box center [570, 116] width 216 height 12
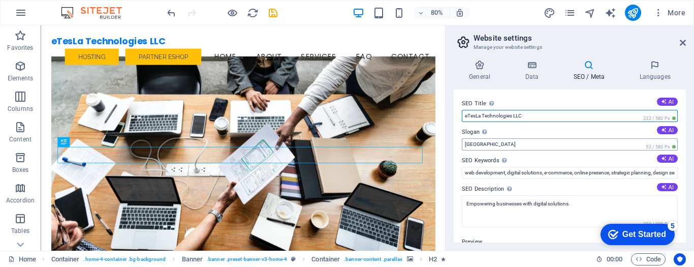
type input "eTesLa Technologies LLC"
click at [511, 145] on input "Berlin" at bounding box center [570, 144] width 216 height 12
drag, startPoint x: 505, startPoint y: 145, endPoint x: 461, endPoint y: 143, distance: 43.8
click at [461, 143] on div "SEO Title The title of your website - make it something that stands out in sear…" at bounding box center [570, 165] width 232 height 153
paste input "Digital Solutions"
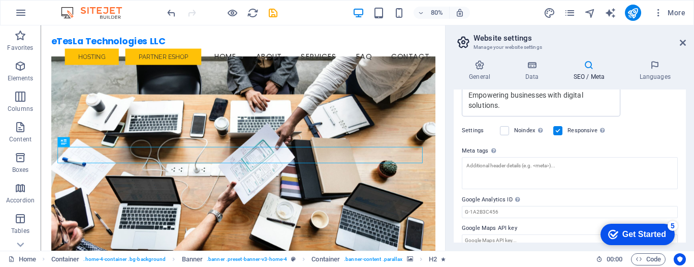
scroll to position [245, 0]
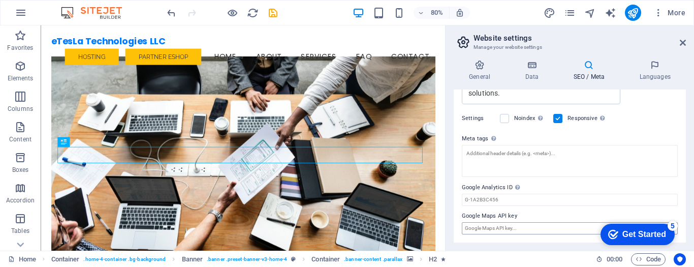
type input "Digital Solutions"
click at [516, 226] on input "Google Maps API key" at bounding box center [570, 228] width 216 height 12
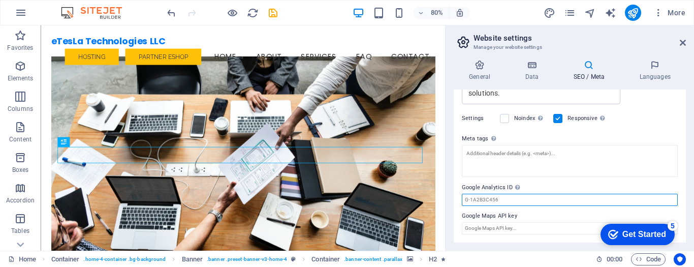
click at [489, 199] on input "Google Analytics ID Please only add the Google Analytics ID. We automatically i…" at bounding box center [570, 200] width 216 height 12
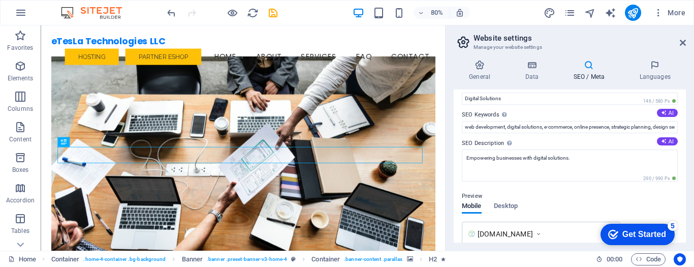
scroll to position [0, 0]
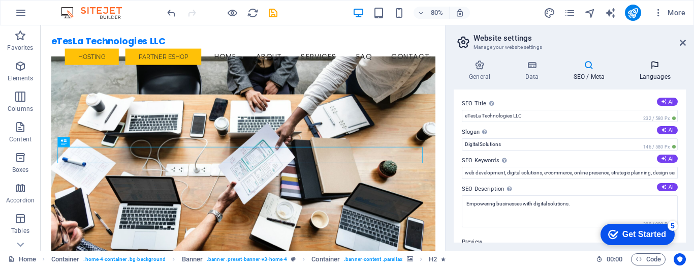
click at [650, 70] on icon at bounding box center [655, 65] width 62 height 10
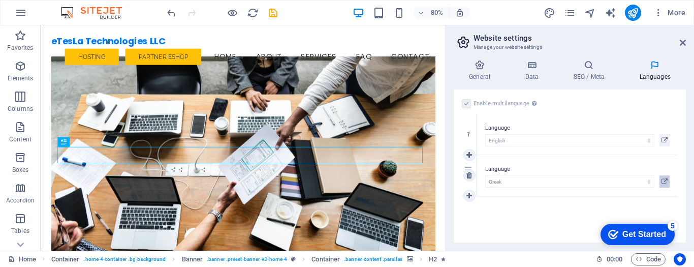
click at [665, 180] on icon at bounding box center [665, 181] width 6 height 12
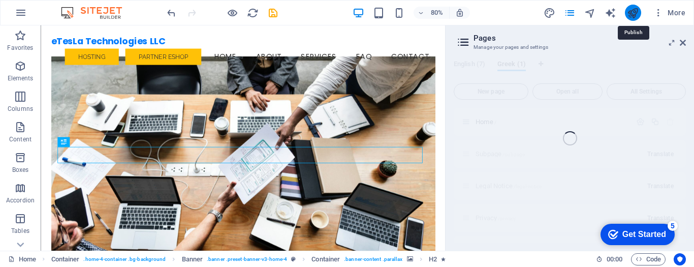
click at [635, 12] on icon "publish" at bounding box center [633, 13] width 12 height 12
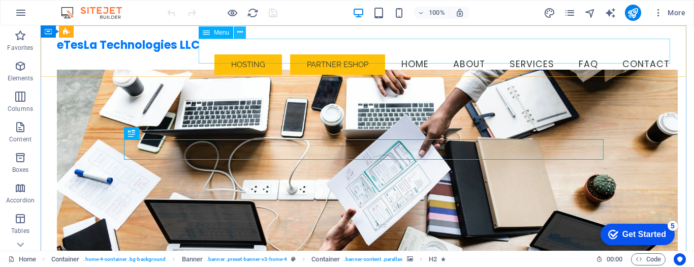
click at [240, 33] on icon at bounding box center [240, 32] width 6 height 11
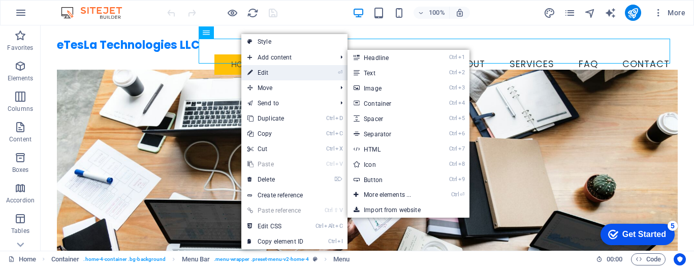
click at [275, 73] on link "⏎ Edit" at bounding box center [275, 72] width 68 height 15
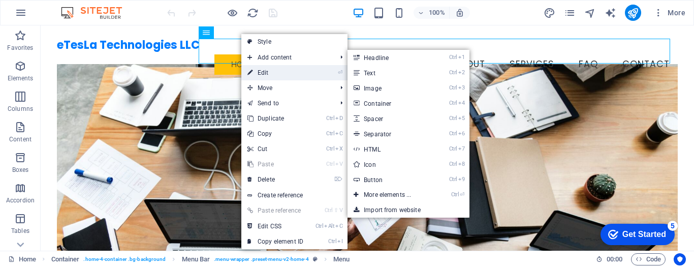
select select "external"
select select "primary"
select select "external"
select select "secondary"
select select
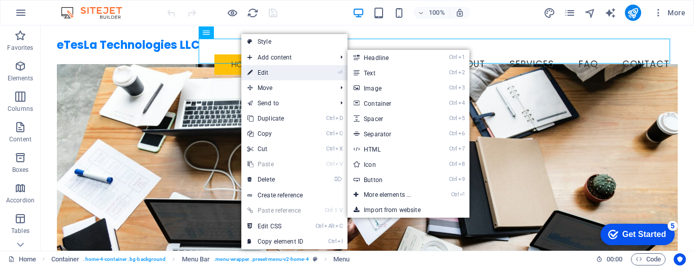
select select
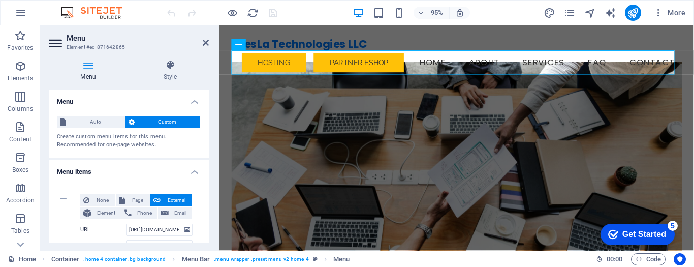
scroll to position [102, 0]
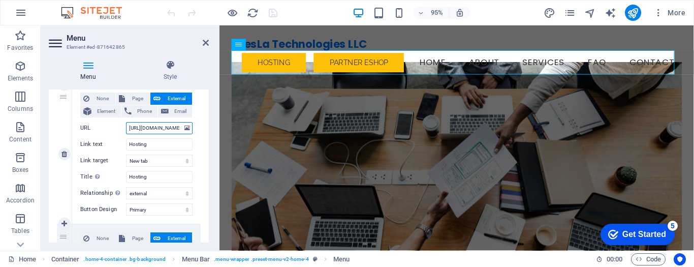
click at [146, 128] on input "[URL][DOMAIN_NAME]" at bounding box center [159, 128] width 67 height 12
type input "[URL][DOMAIN_NAME]"
select select
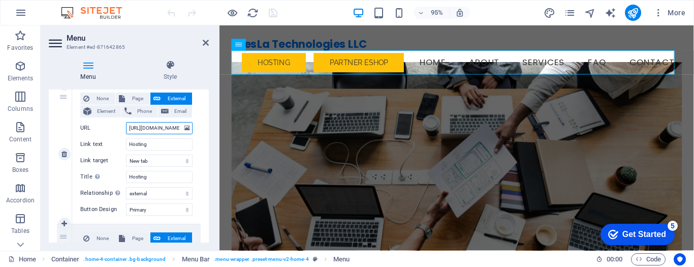
select select
type input "[URL][DOMAIN_NAME]"
select select
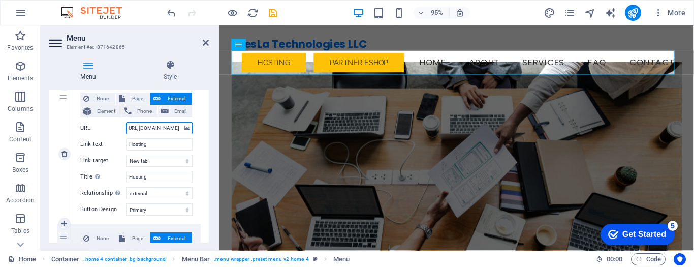
select select
type input "[URL][DOMAIN_NAME]"
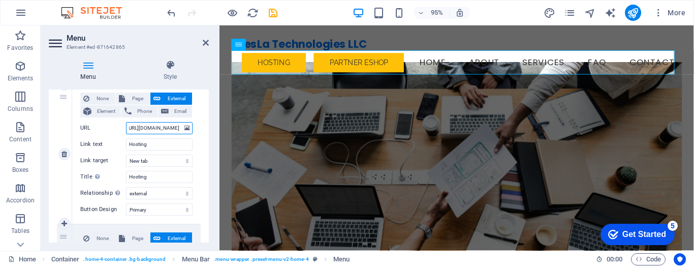
select select
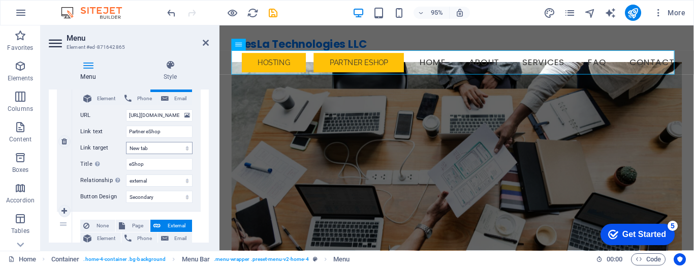
scroll to position [102, 0]
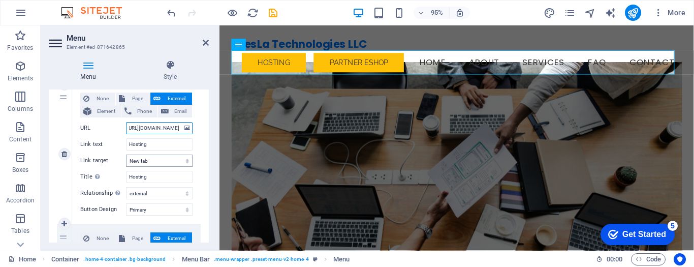
type input "[URL][DOMAIN_NAME]"
click at [155, 161] on select "New tab Same tab Overlay" at bounding box center [159, 161] width 67 height 12
select select
click at [126, 155] on select "New tab Same tab Overlay" at bounding box center [159, 161] width 67 height 12
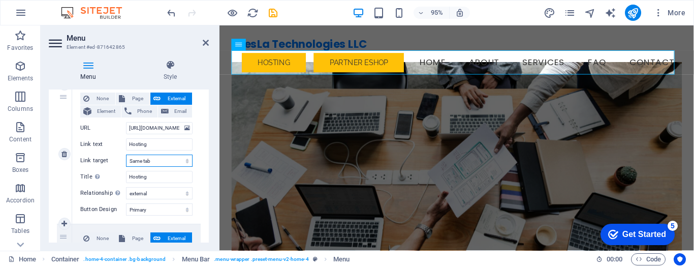
select select
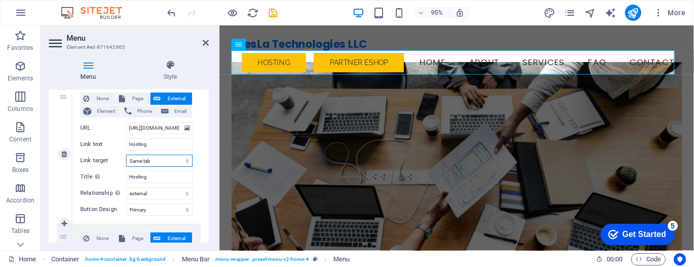
click at [156, 161] on select "New tab Same tab Overlay" at bounding box center [159, 161] width 67 height 12
select select "blank"
click at [126, 155] on select "New tab Same tab Overlay" at bounding box center [159, 161] width 67 height 12
select select
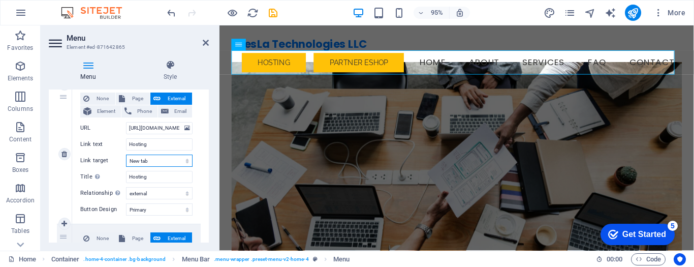
select select
click at [630, 15] on icon "publish" at bounding box center [633, 13] width 12 height 12
